Goal: Transaction & Acquisition: Download file/media

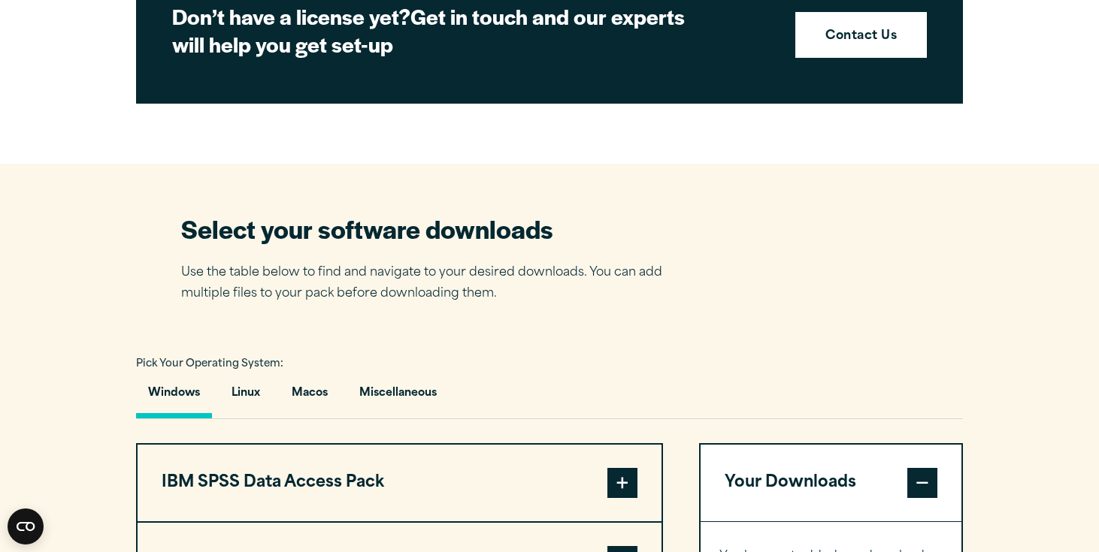
scroll to position [797, 0]
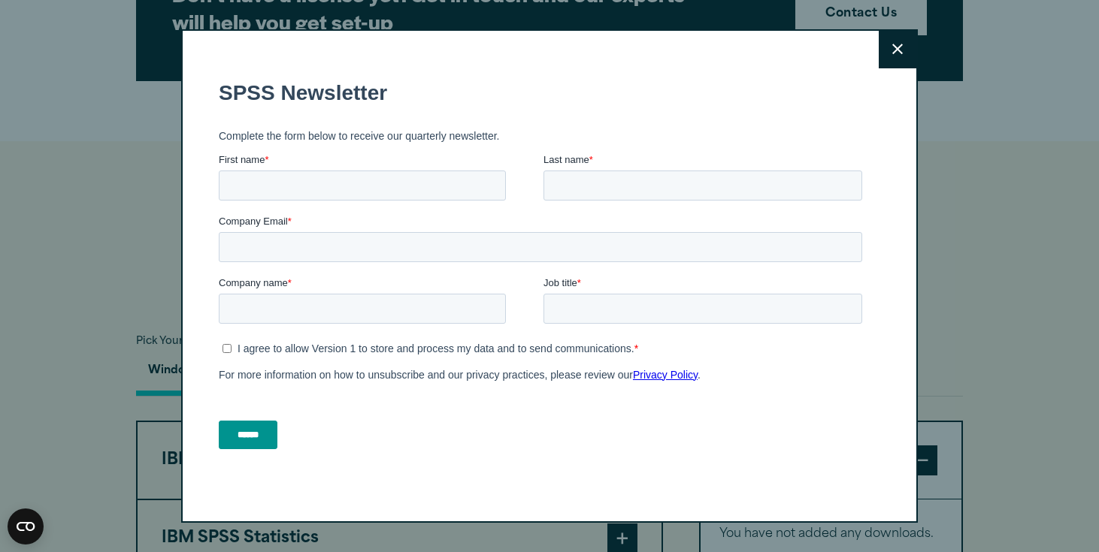
click at [907, 54] on button "Close" at bounding box center [898, 50] width 38 height 38
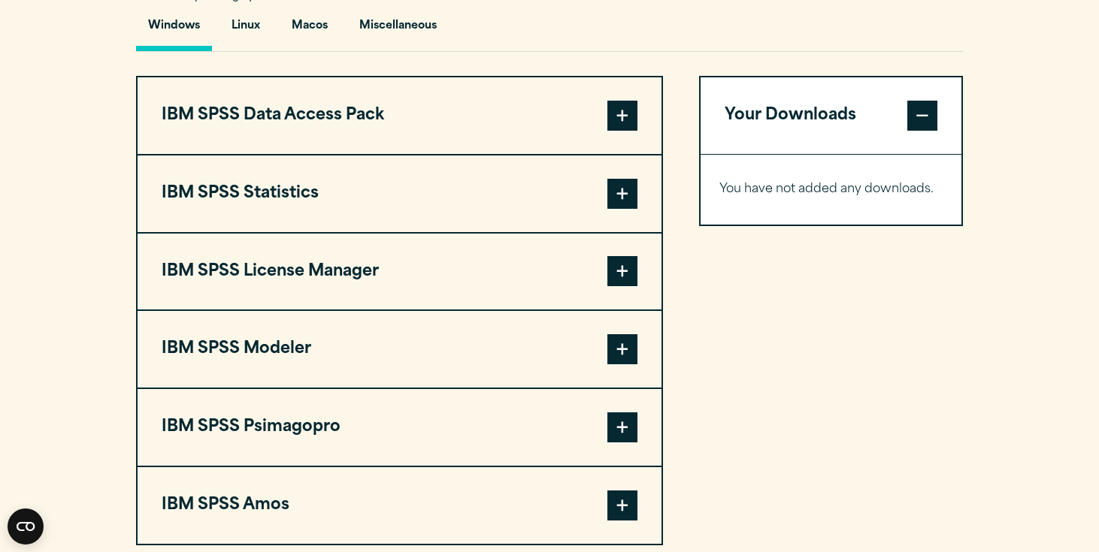
scroll to position [1139, 0]
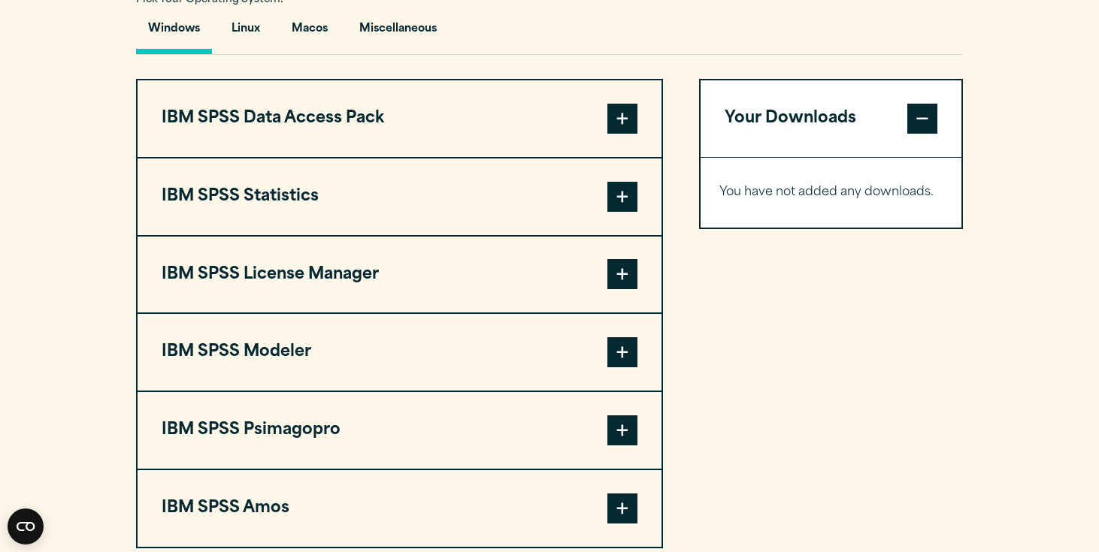
click at [620, 198] on span at bounding box center [622, 197] width 30 height 30
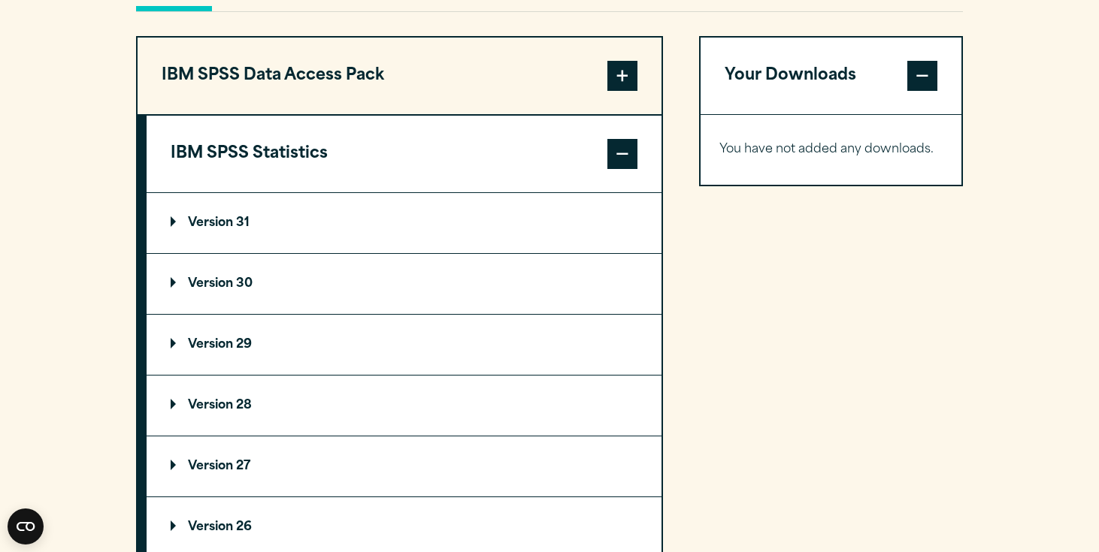
scroll to position [1183, 0]
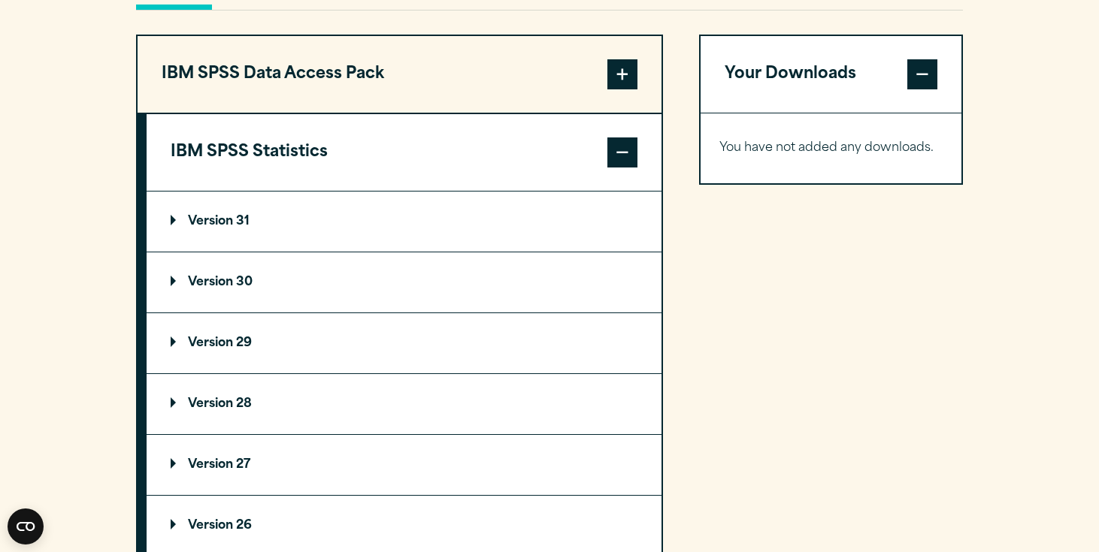
click at [252, 345] on p "Version 29" at bounding box center [211, 344] width 81 height 12
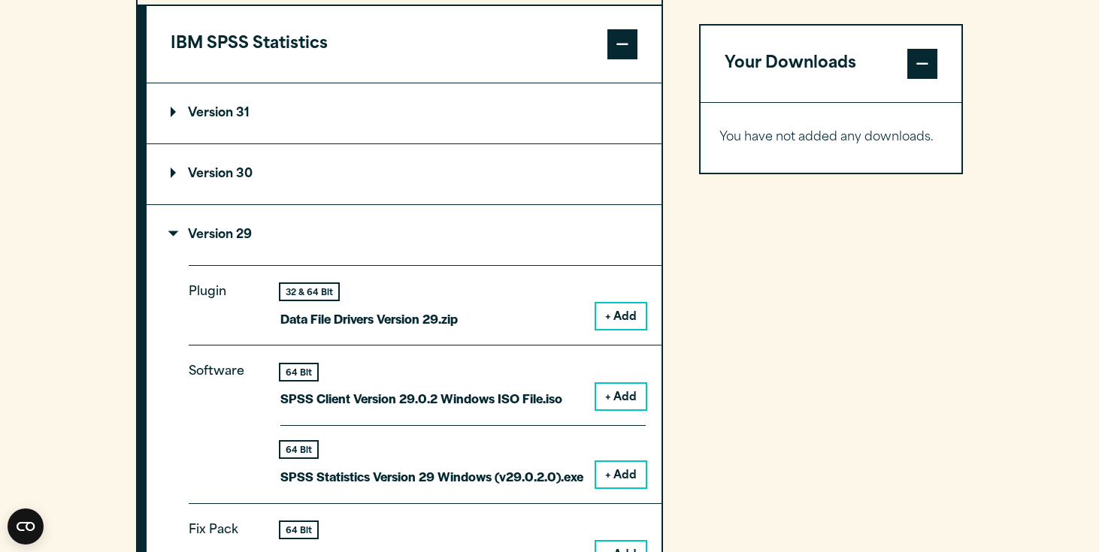
scroll to position [1295, 0]
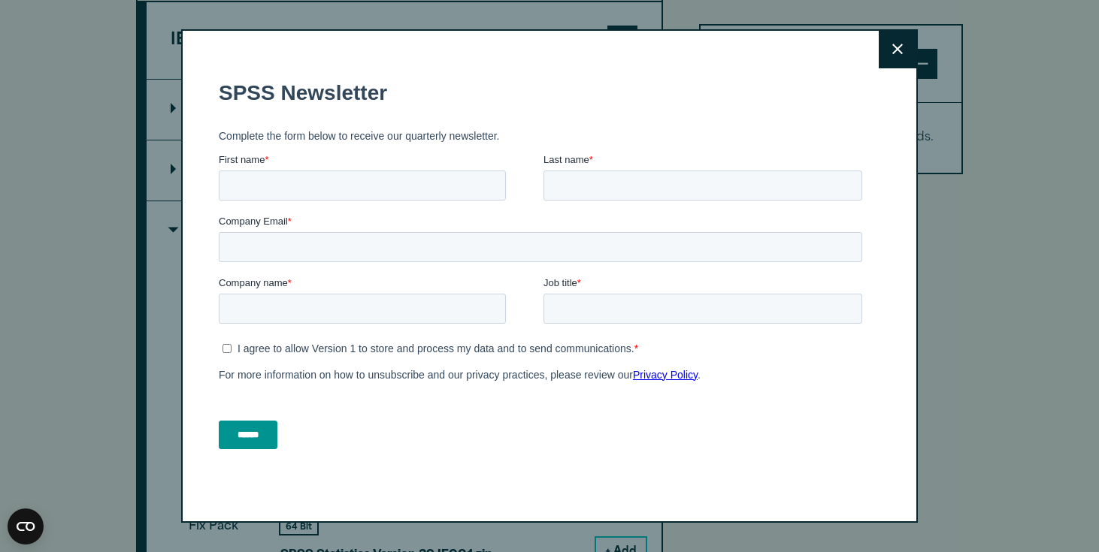
click at [902, 53] on icon at bounding box center [897, 49] width 11 height 11
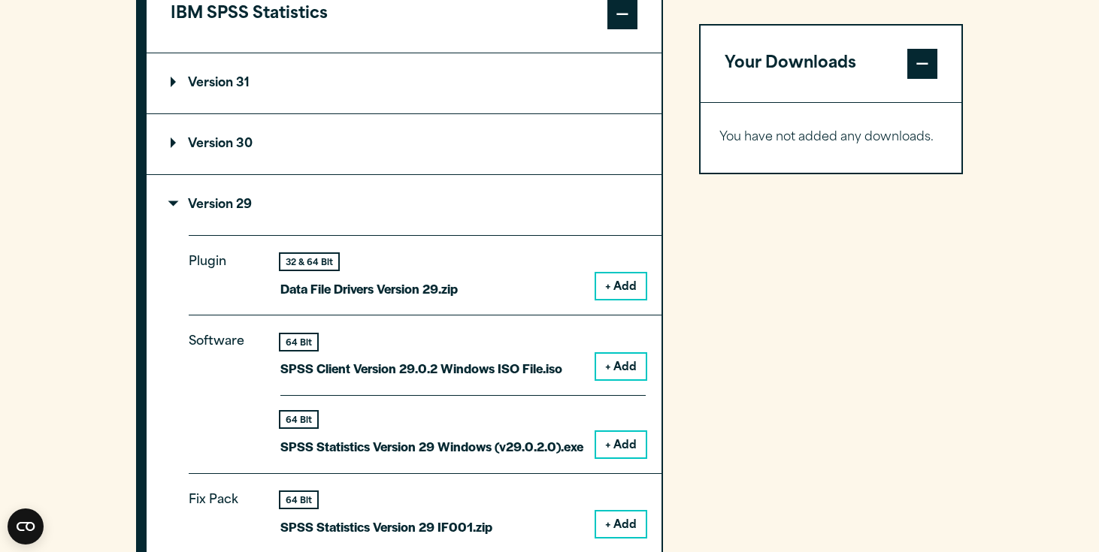
scroll to position [1319, 0]
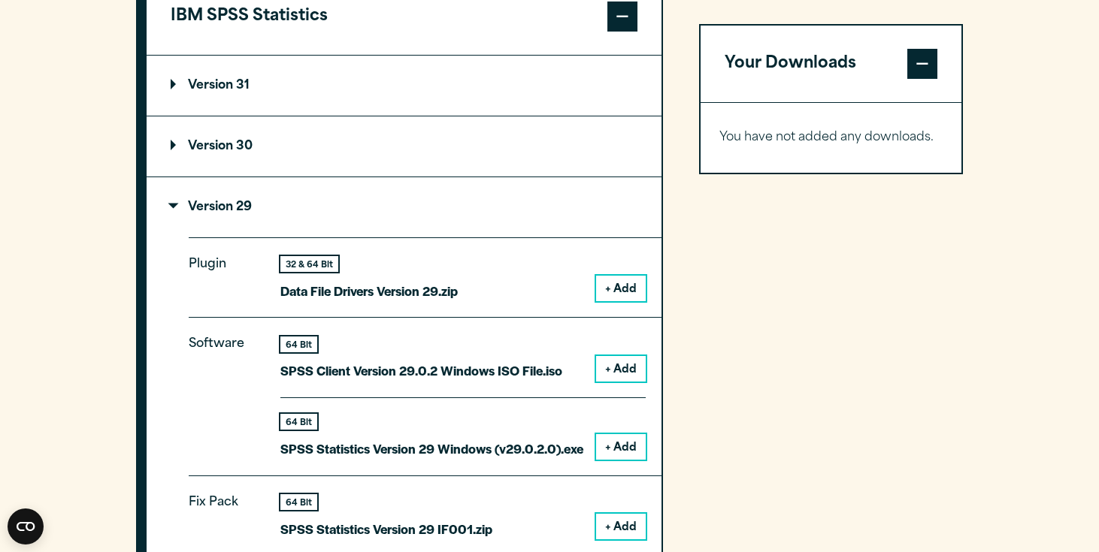
click at [334, 155] on summary "Version 30" at bounding box center [404, 147] width 515 height 60
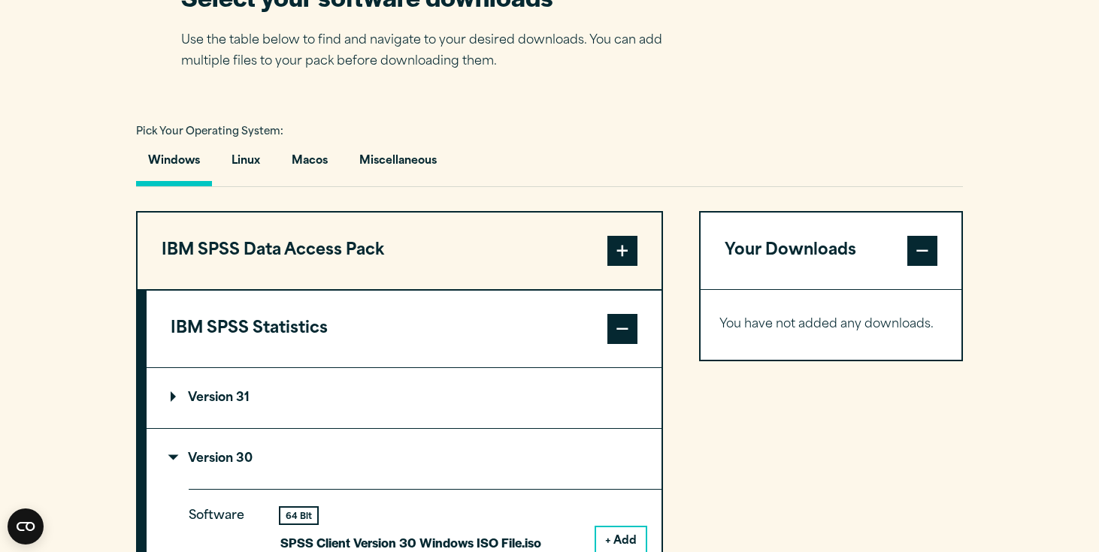
scroll to position [1011, 0]
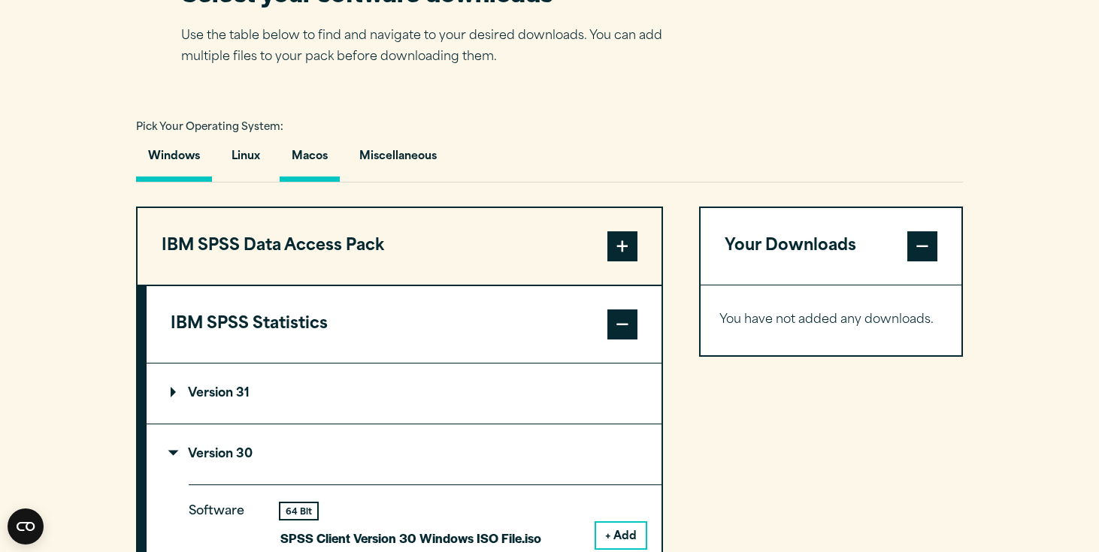
click at [311, 158] on button "Macos" at bounding box center [310, 160] width 60 height 43
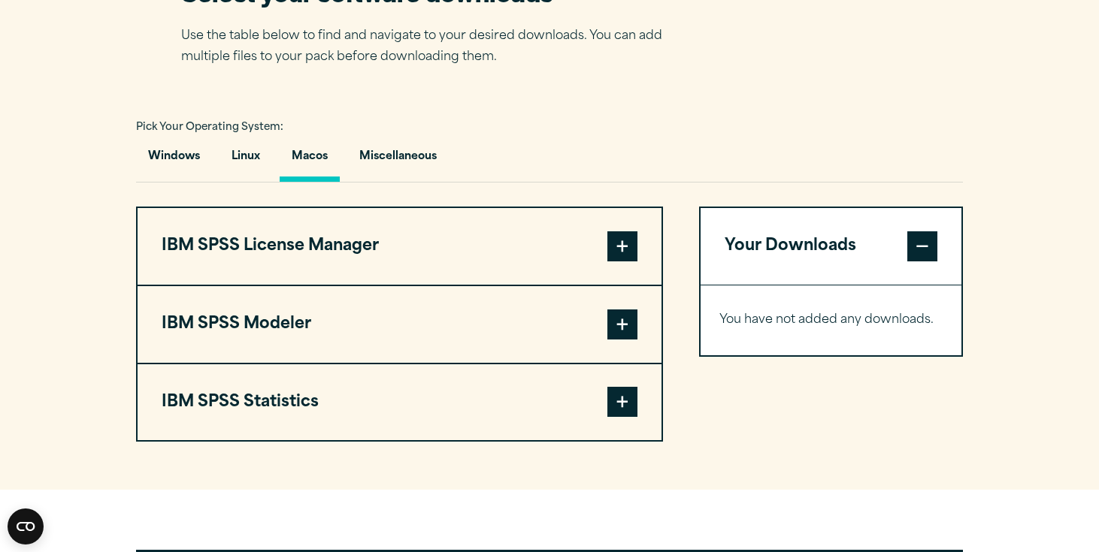
click at [625, 402] on span at bounding box center [622, 402] width 30 height 30
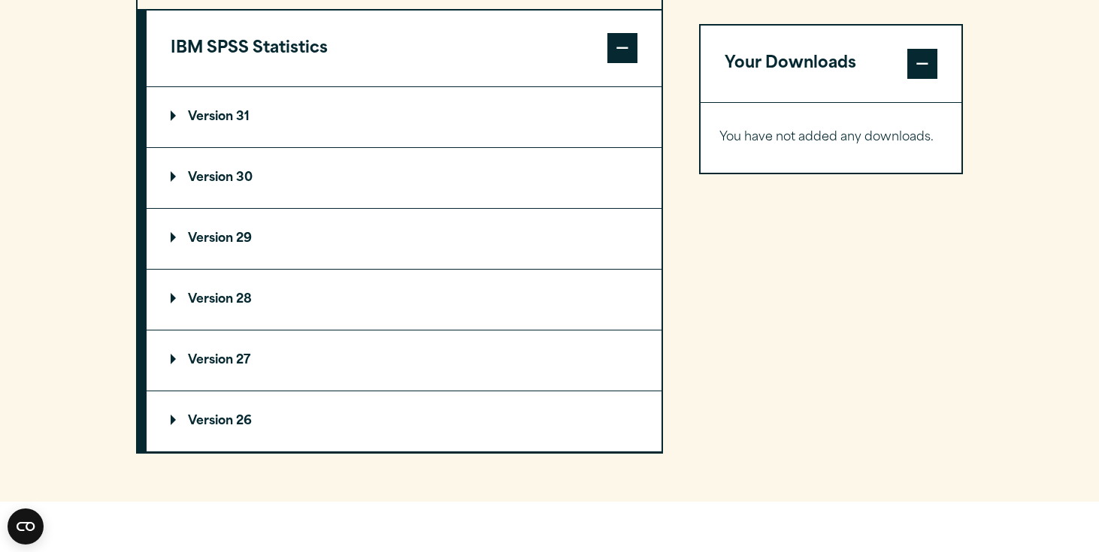
scroll to position [1391, 0]
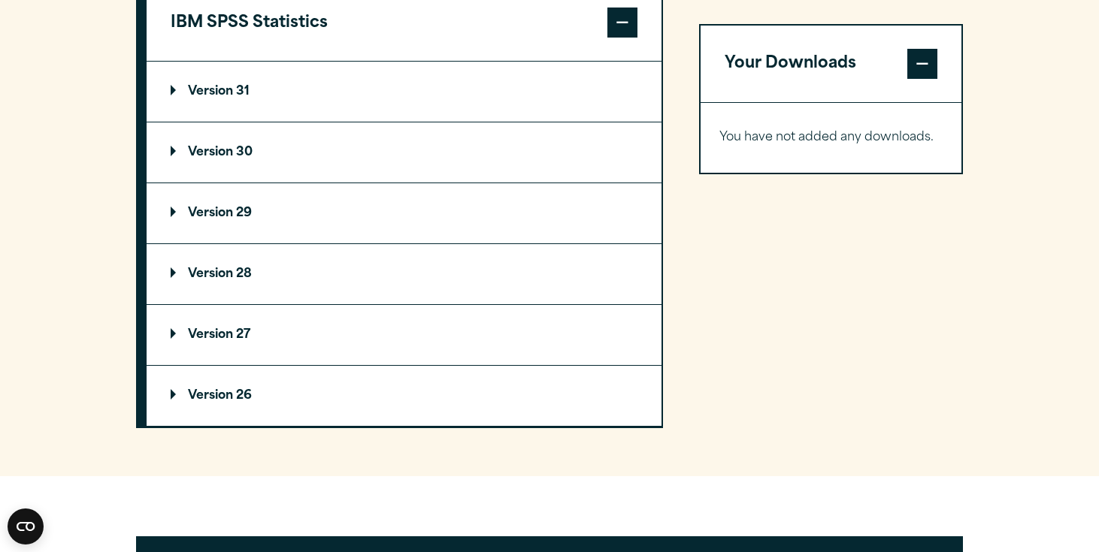
click at [242, 219] on p "Version 29" at bounding box center [211, 213] width 81 height 12
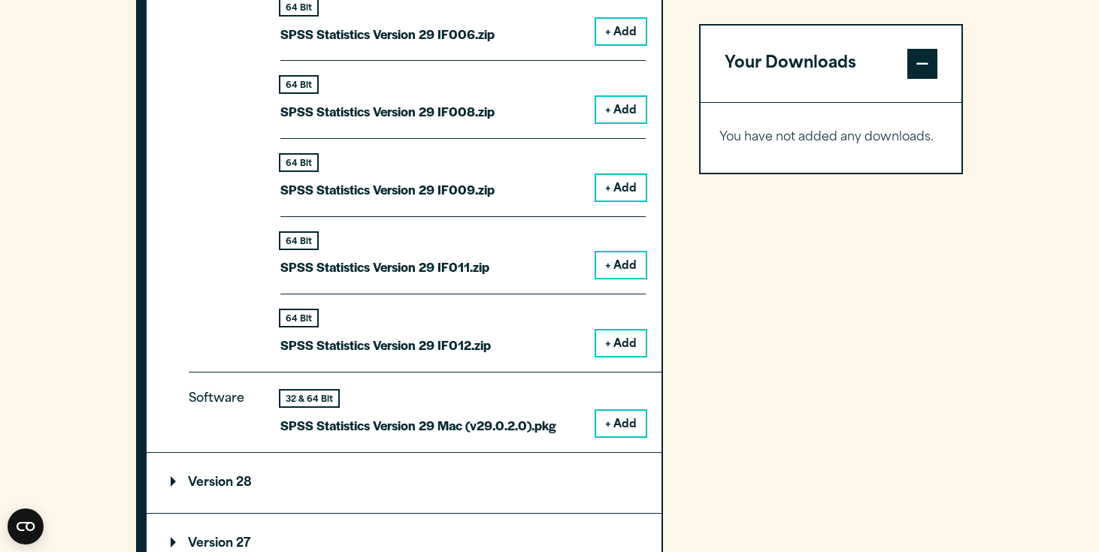
scroll to position [1966, 0]
click at [622, 412] on button "+ Add" at bounding box center [621, 423] width 50 height 26
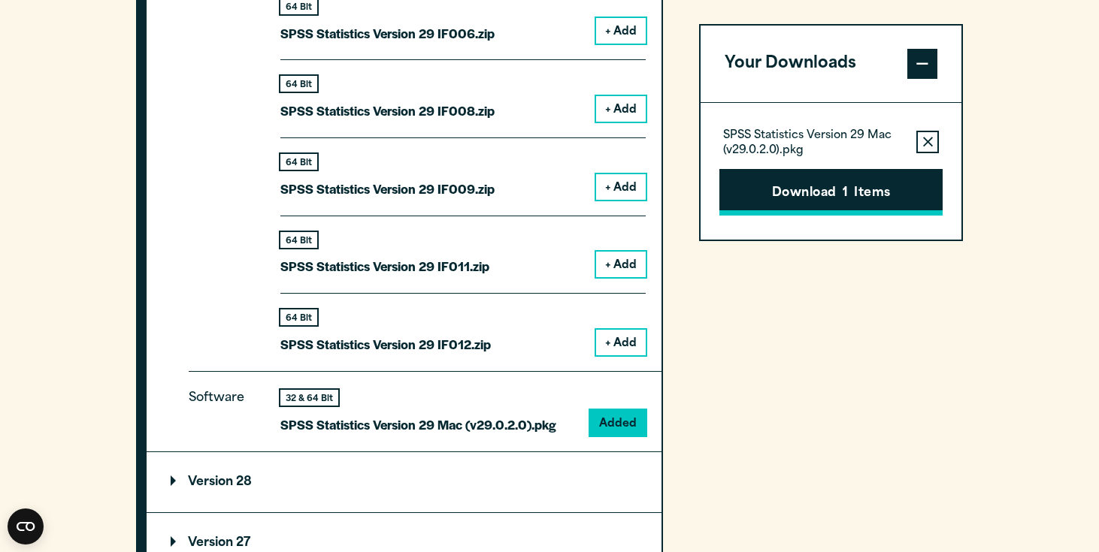
click at [903, 195] on button "Download 1 Items" at bounding box center [830, 192] width 223 height 47
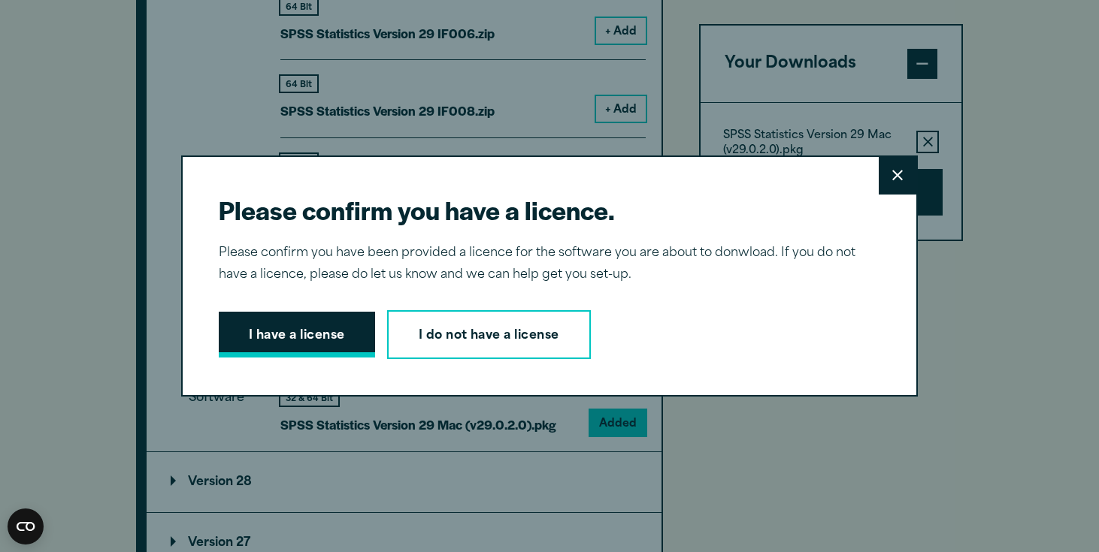
click at [279, 336] on button "I have a license" at bounding box center [297, 335] width 156 height 47
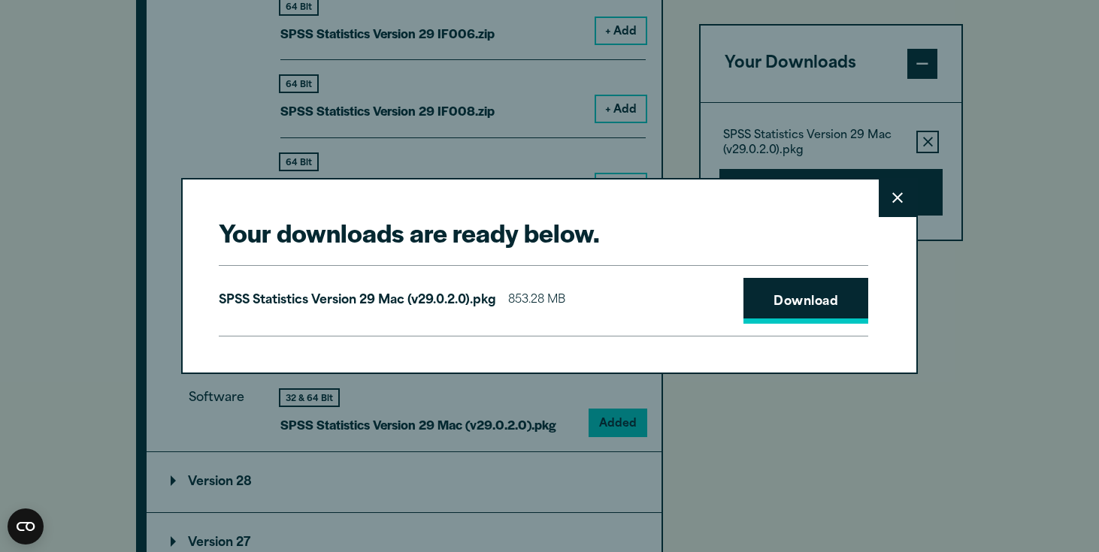
click at [795, 313] on link "Download" at bounding box center [805, 301] width 125 height 47
click at [640, 3] on div "Your downloads are ready below. Close SPSS Statistics Version 29 Mac (v29.0.2.0…" at bounding box center [549, 276] width 1099 height 552
